Goal: Task Accomplishment & Management: Manage account settings

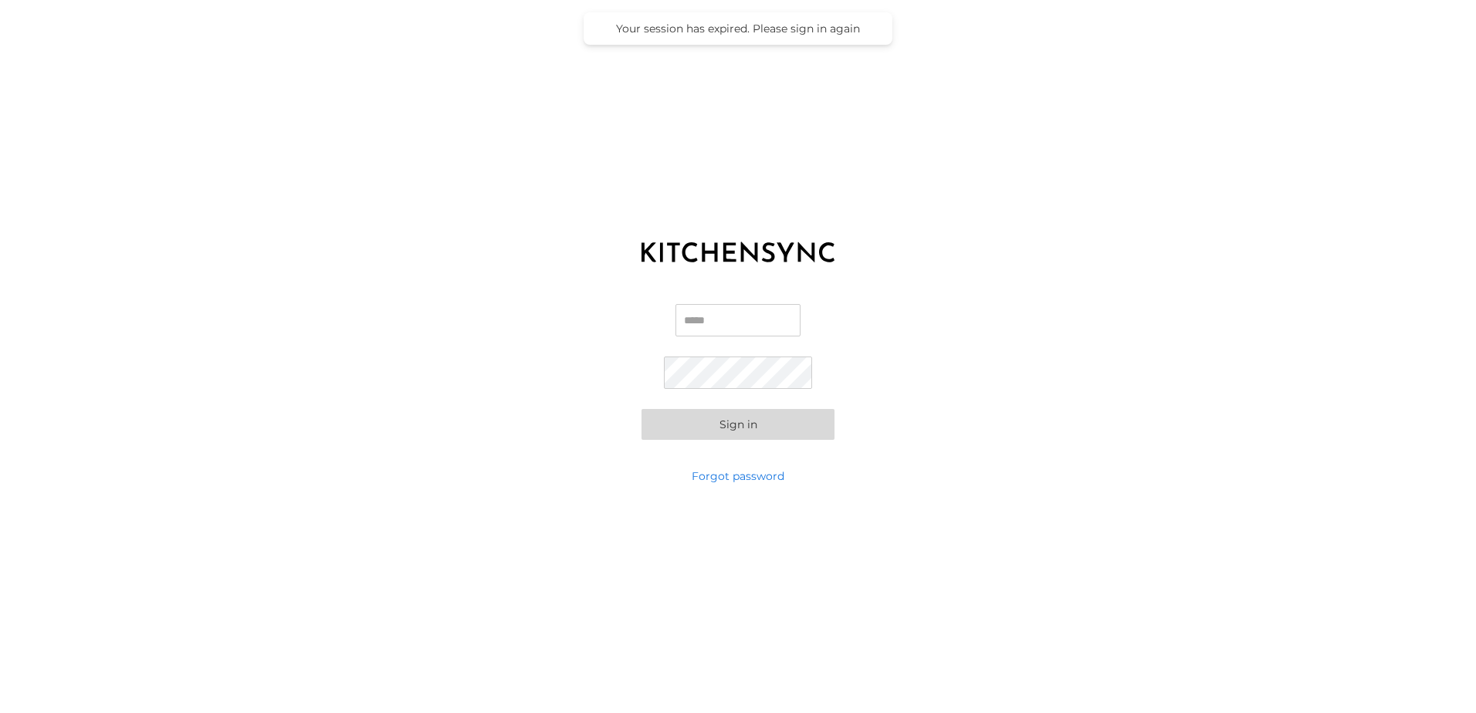
click at [730, 320] on input "Email" at bounding box center [738, 320] width 125 height 32
click at [702, 311] on input "Email" at bounding box center [738, 320] width 125 height 32
click at [714, 321] on input "Email" at bounding box center [738, 320] width 125 height 32
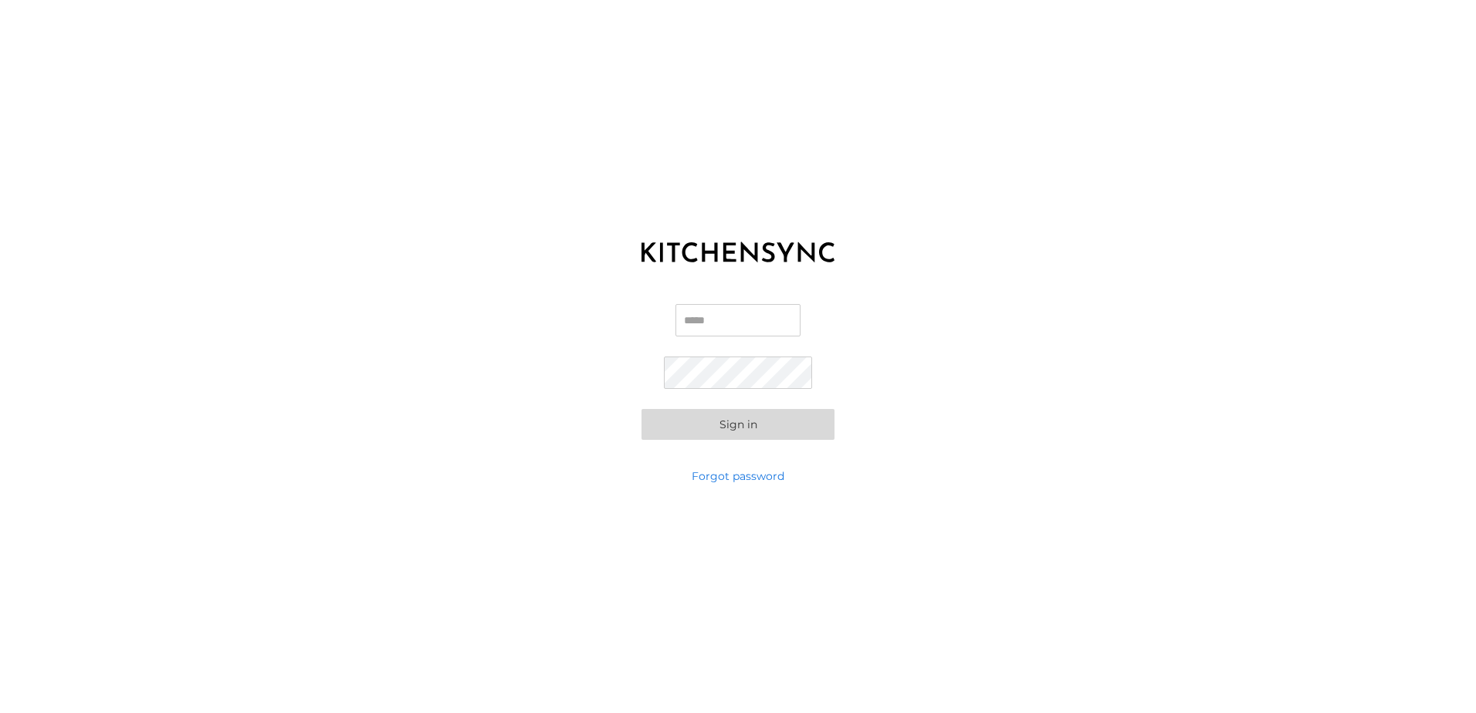
click at [714, 321] on input "Email" at bounding box center [738, 320] width 125 height 32
click at [736, 326] on input "Email" at bounding box center [738, 320] width 125 height 32
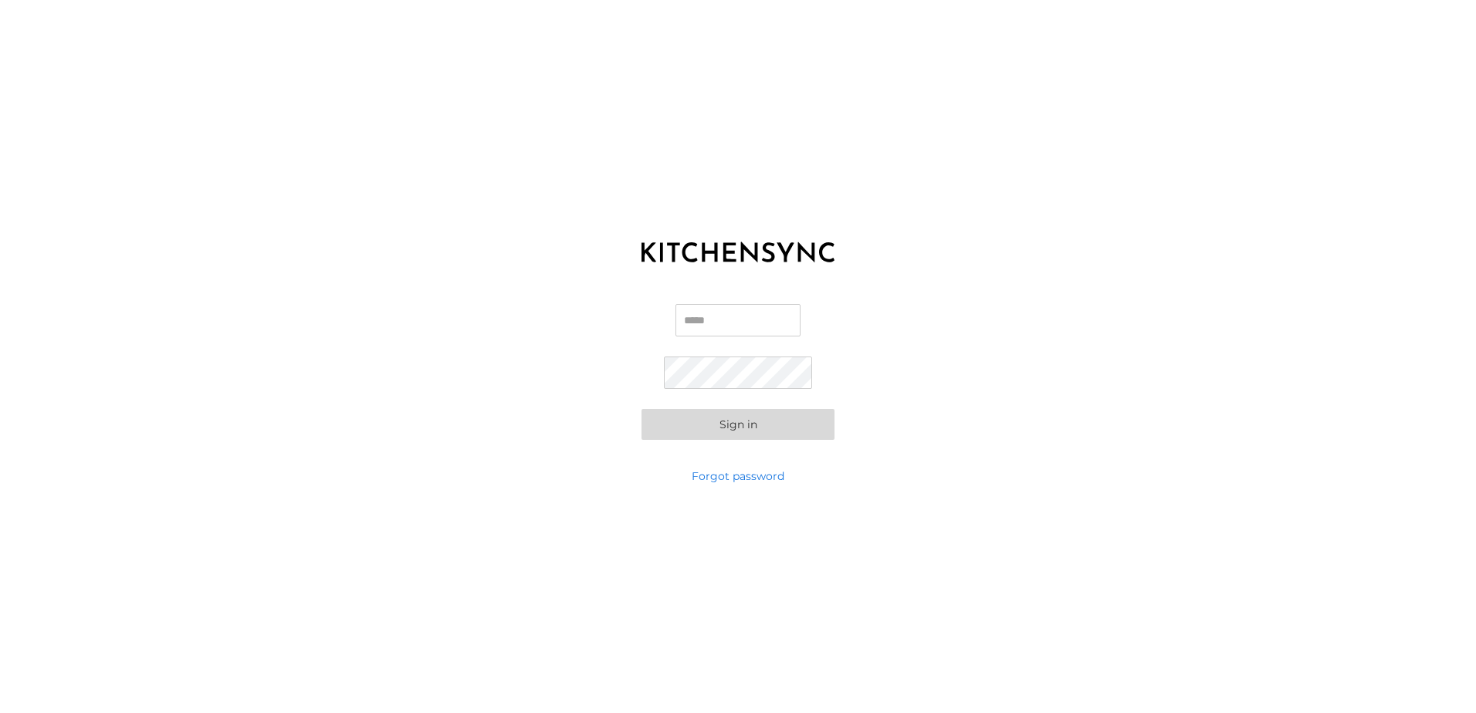
click at [679, 317] on input "Email" at bounding box center [738, 320] width 125 height 32
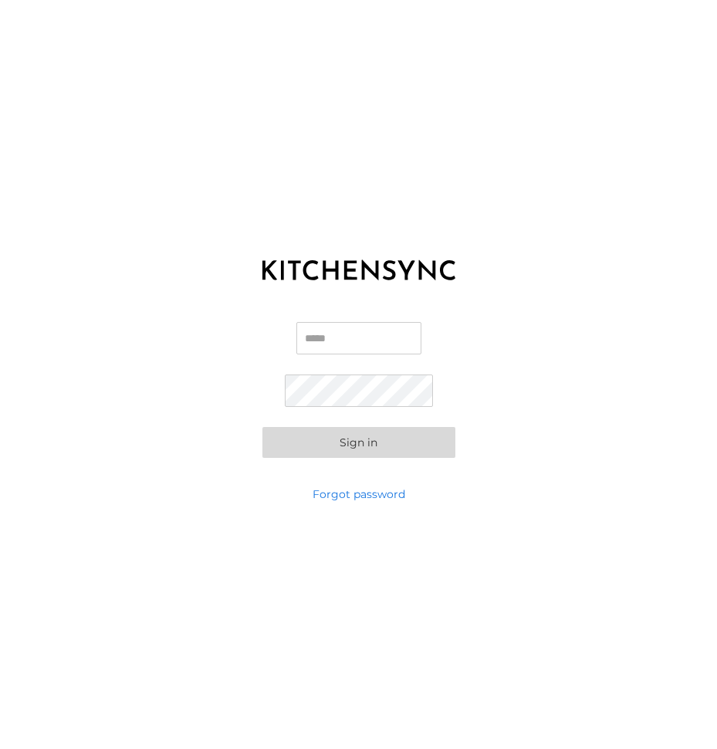
click at [361, 344] on input "Email" at bounding box center [358, 338] width 125 height 32
click at [351, 327] on input "Email" at bounding box center [358, 338] width 125 height 32
drag, startPoint x: 358, startPoint y: 354, endPoint x: 358, endPoint y: 343, distance: 11.6
click at [358, 346] on label "Email" at bounding box center [358, 344] width 125 height 45
click at [358, 343] on input "Email" at bounding box center [358, 338] width 125 height 32
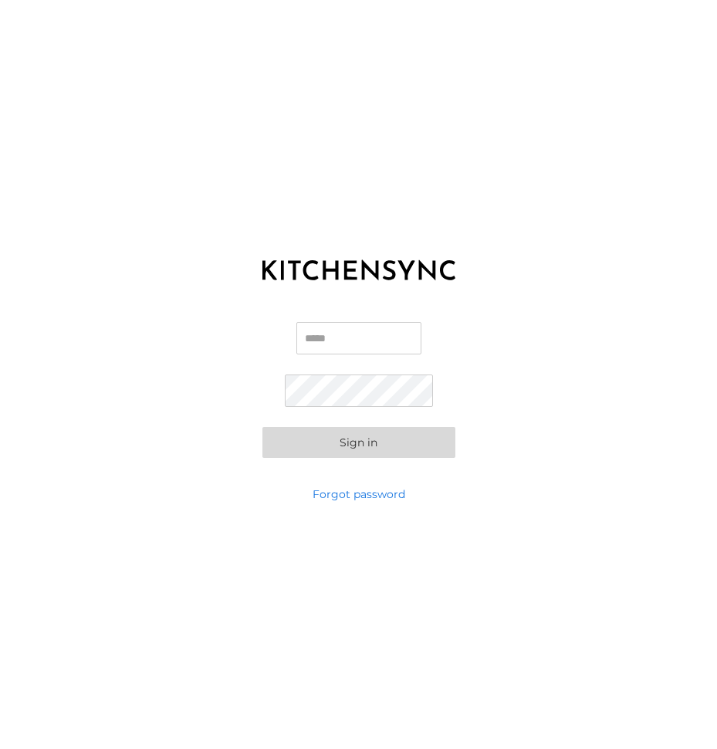
paste input "**********"
type input "**********"
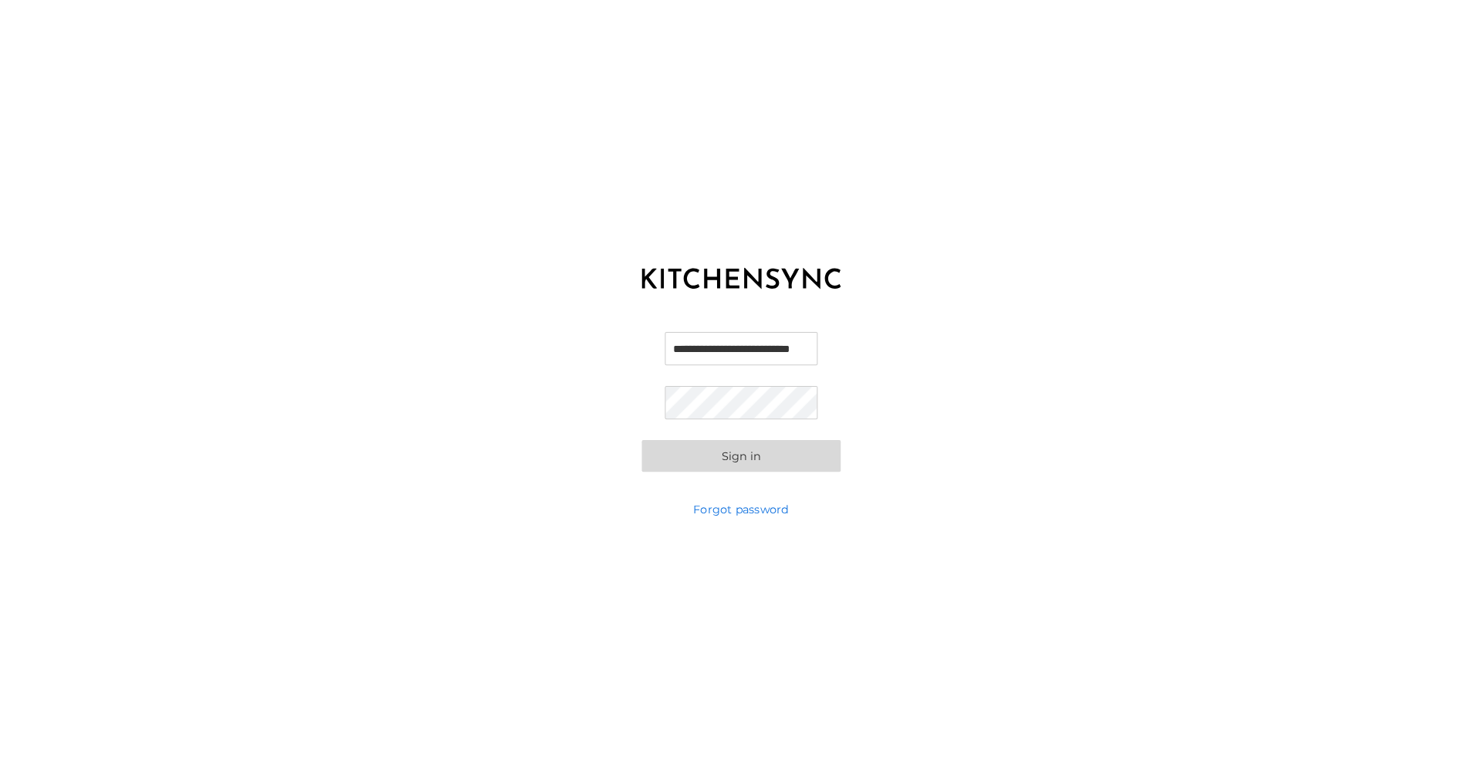
scroll to position [0, 0]
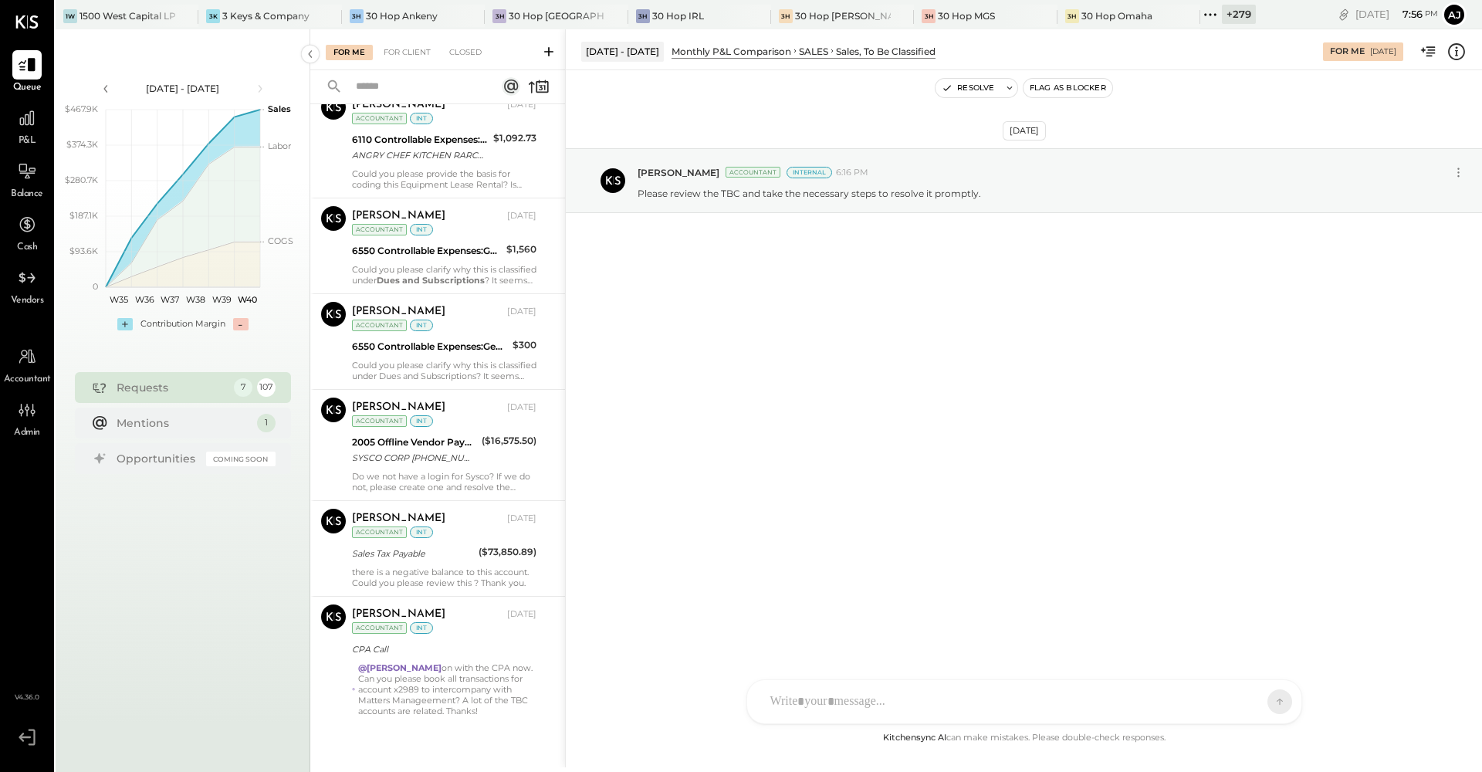
scroll to position [161, 0]
click at [24, 124] on icon at bounding box center [27, 118] width 20 height 20
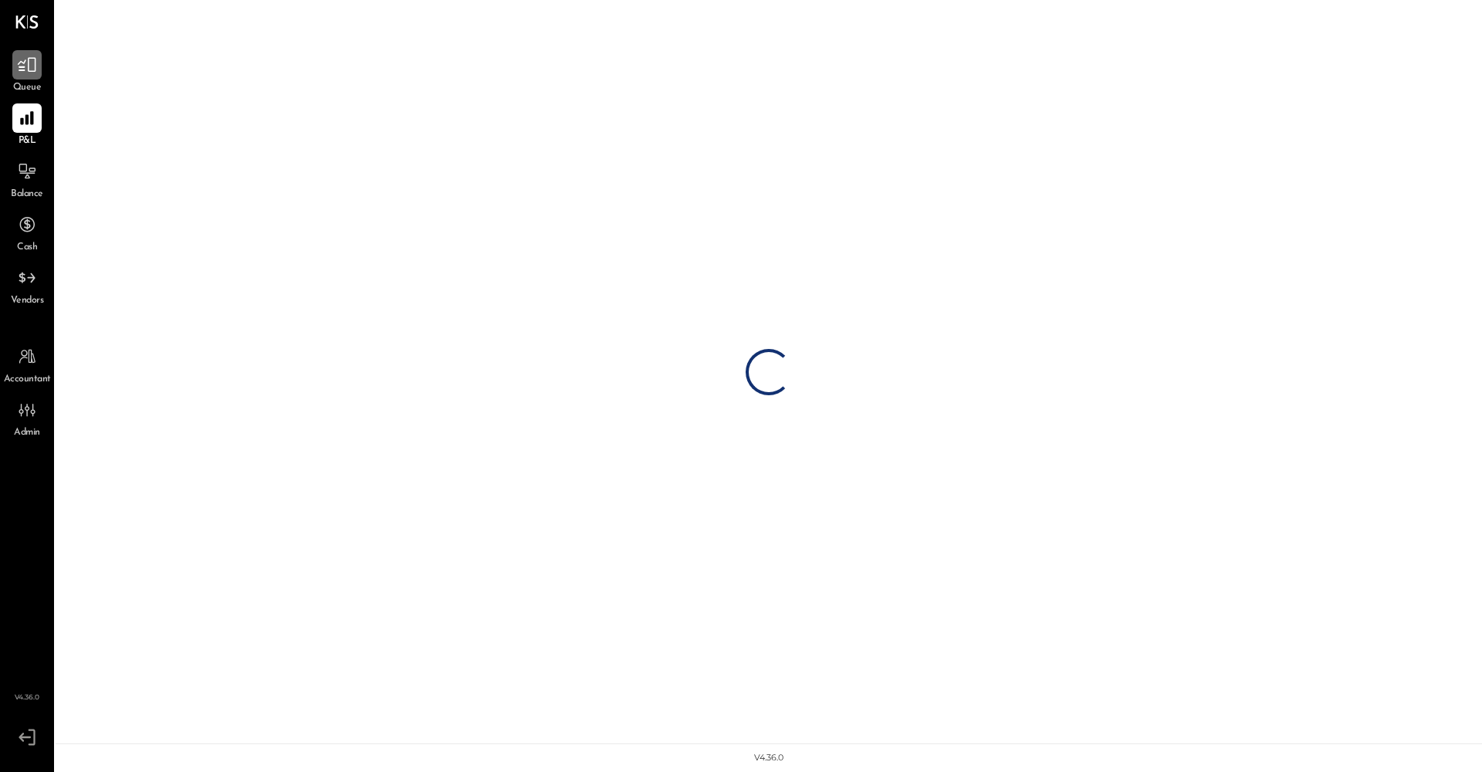
click at [27, 75] on div at bounding box center [26, 64] width 29 height 29
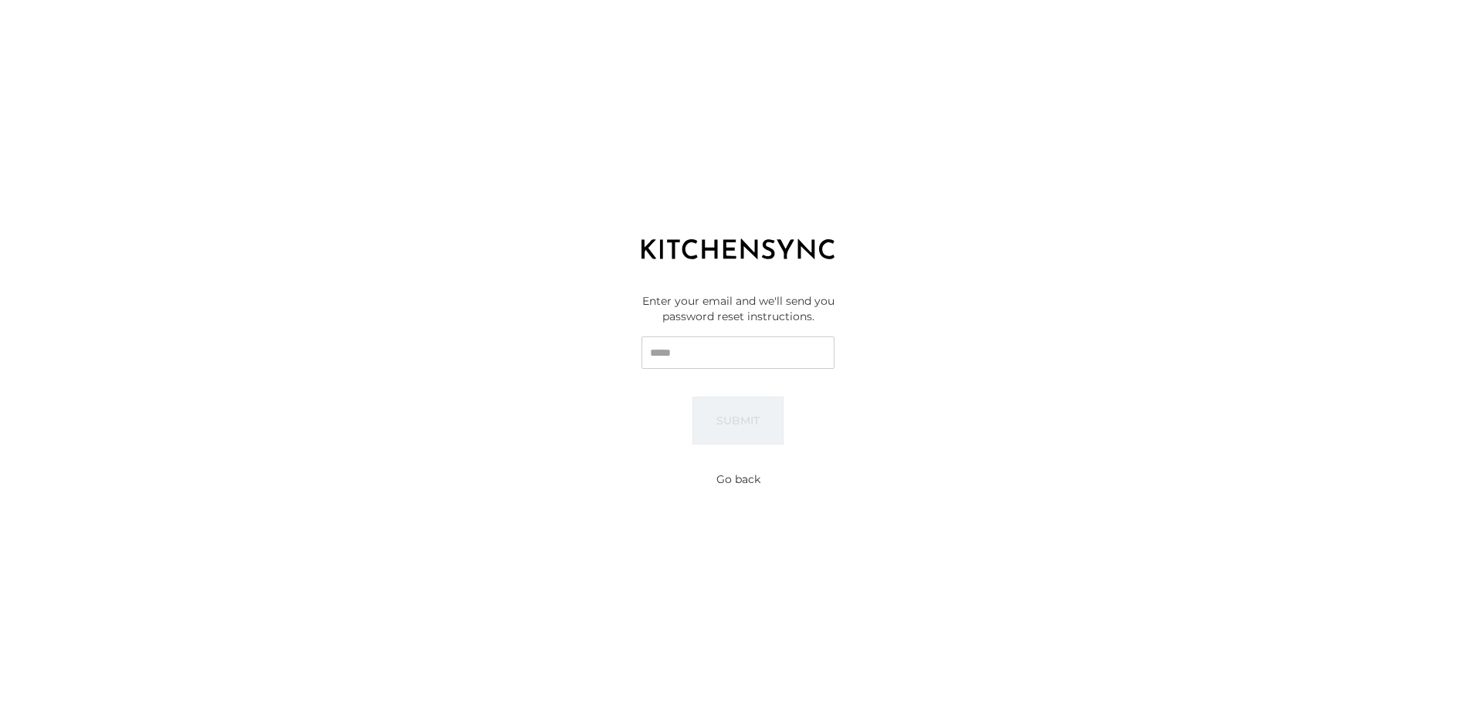
click at [712, 357] on input "Email" at bounding box center [738, 353] width 193 height 32
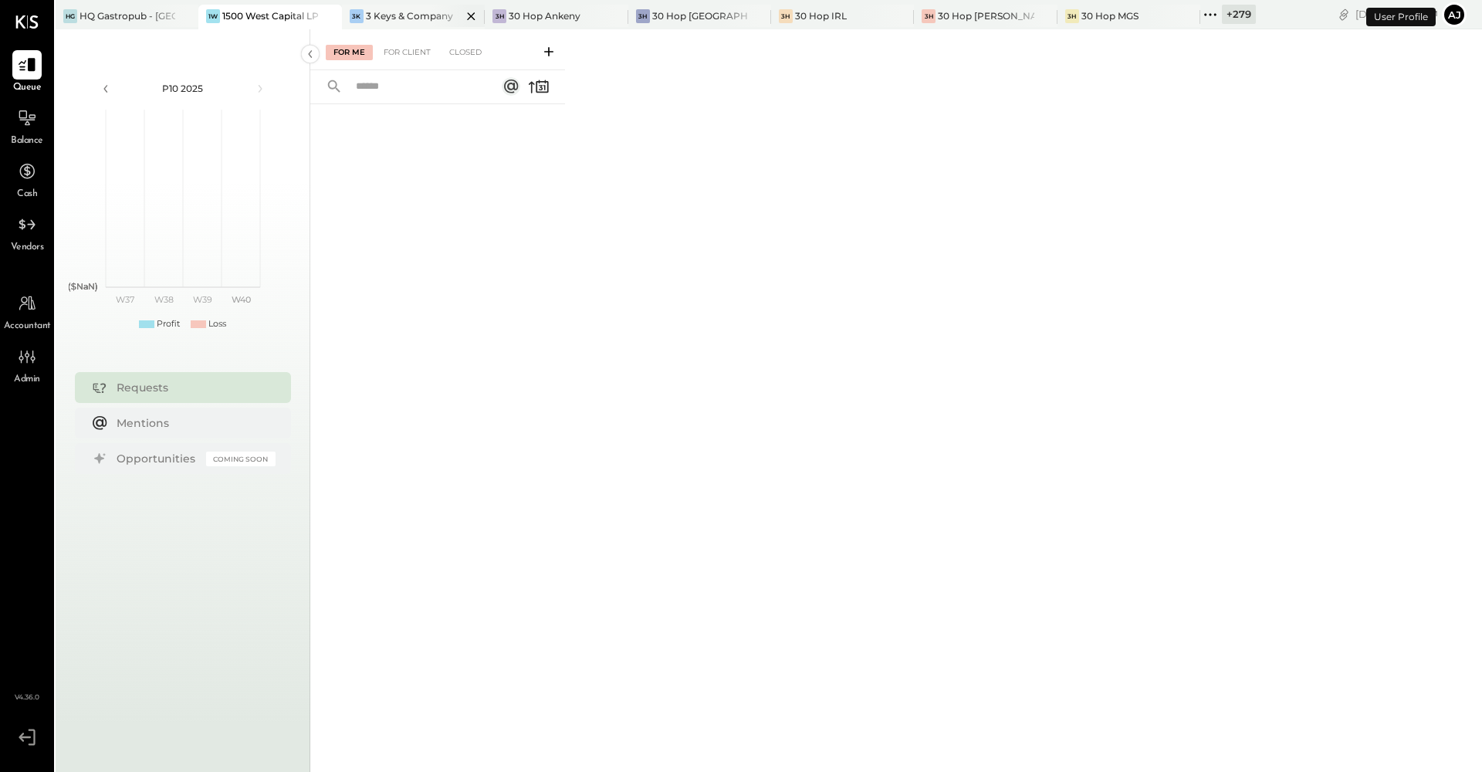
click at [398, 8] on div "3K 3 Keys & Company" at bounding box center [413, 17] width 143 height 25
